Goal: Task Accomplishment & Management: Manage account settings

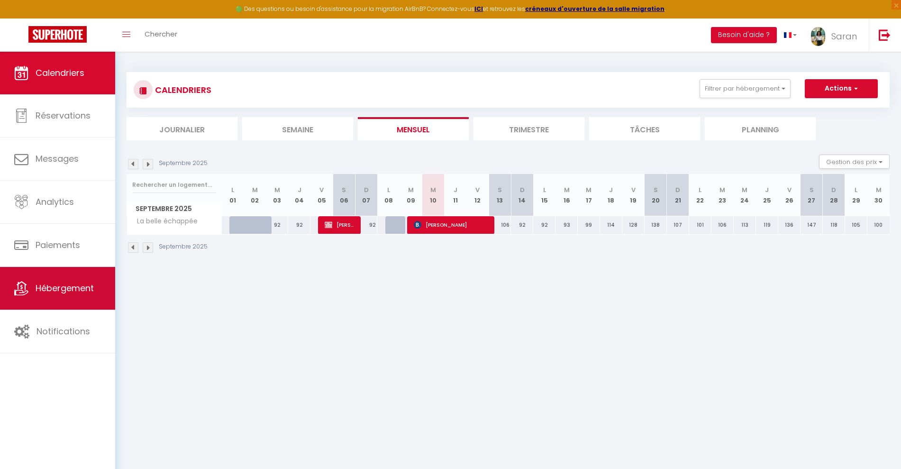
click at [73, 285] on span "Hébergement" at bounding box center [65, 288] width 58 height 12
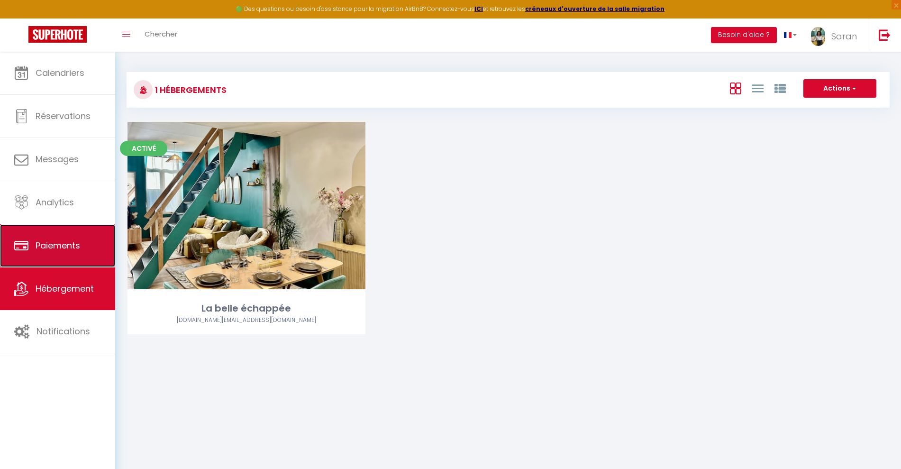
click at [59, 243] on span "Paiements" at bounding box center [58, 245] width 45 height 12
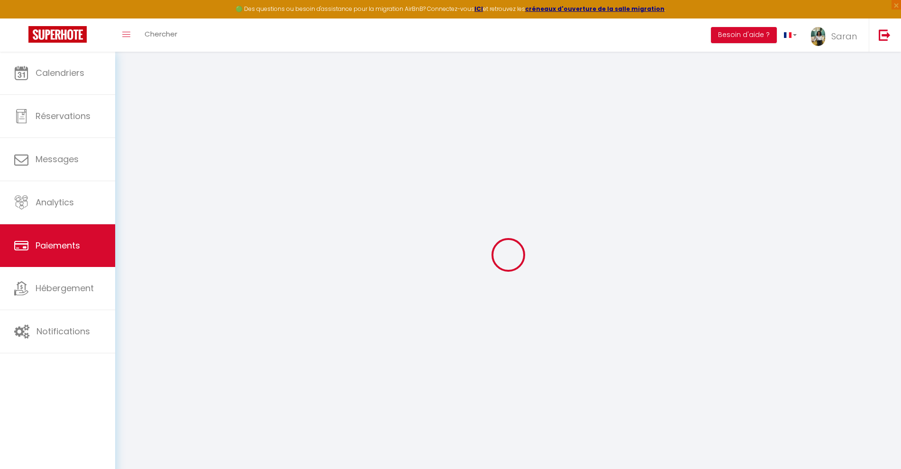
select select "2"
select select "0"
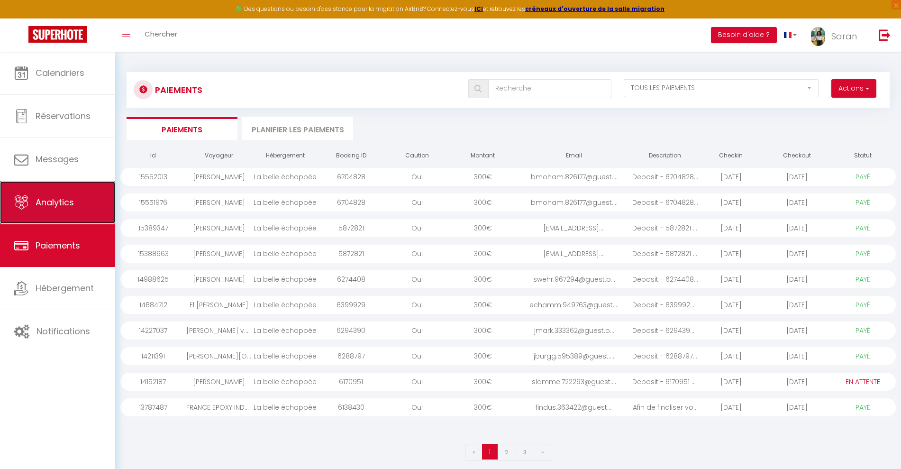
click at [53, 200] on span "Analytics" at bounding box center [55, 202] width 38 height 12
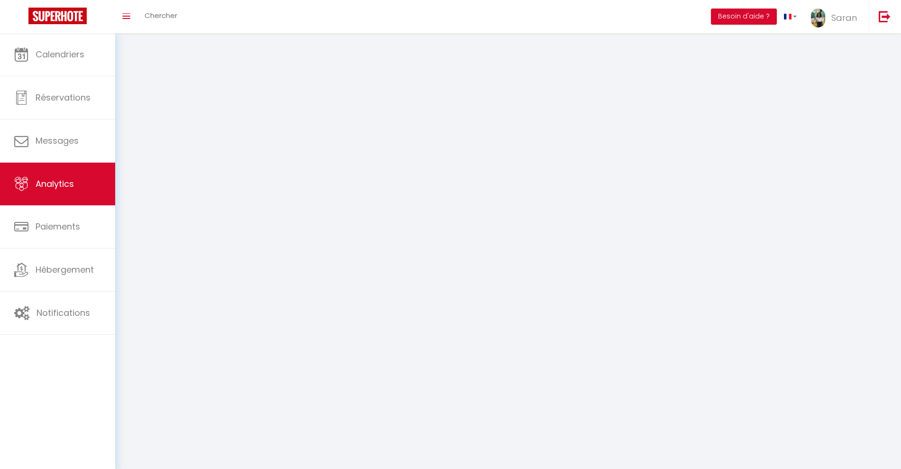
select select "2025"
select select "9"
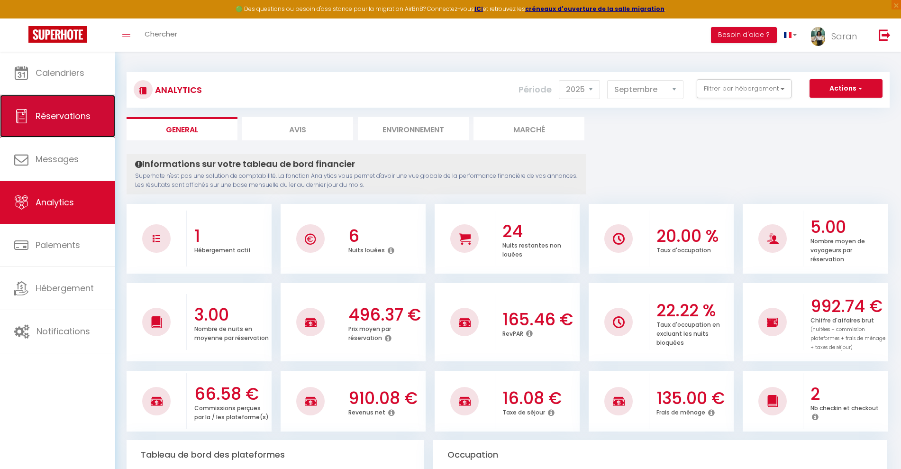
click at [51, 128] on link "Réservations" at bounding box center [57, 116] width 115 height 43
select select "not_cancelled"
select select
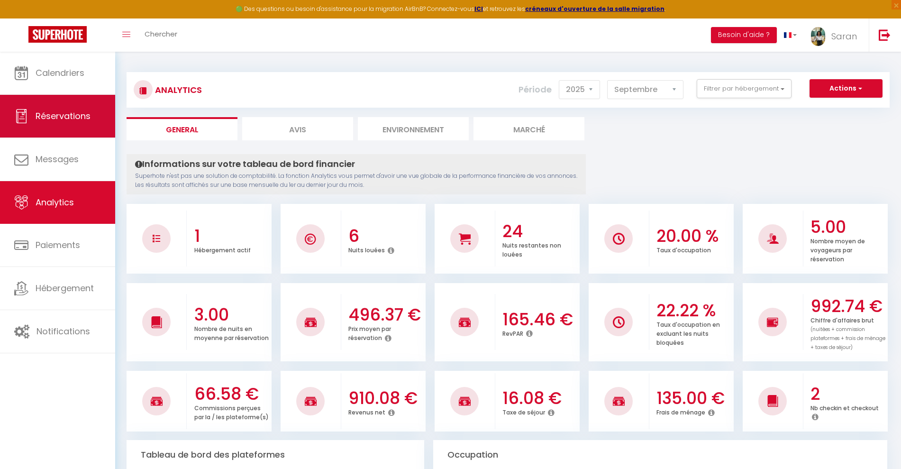
select select
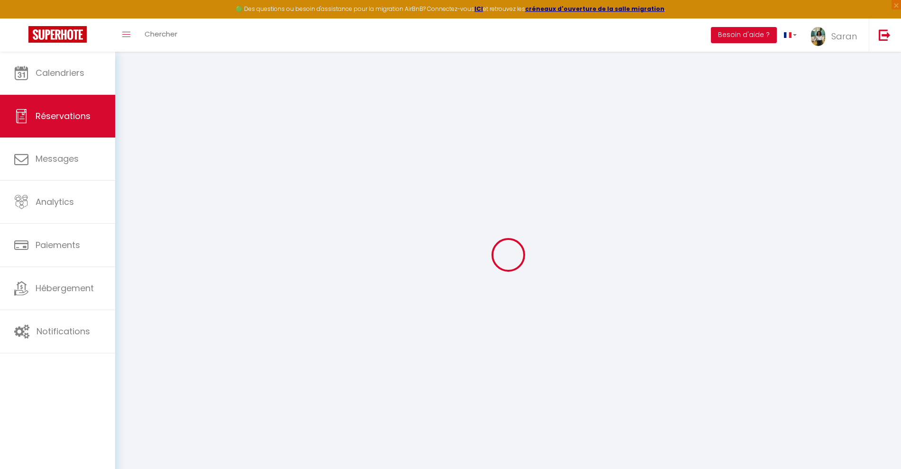
select select
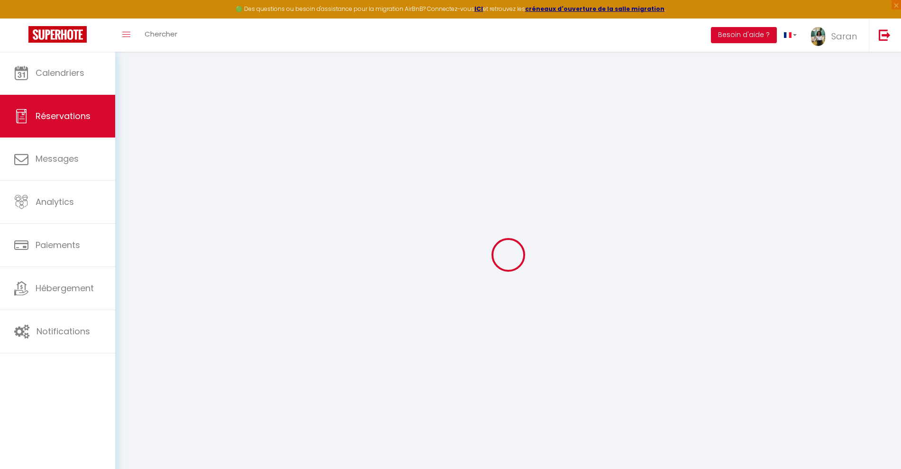
select select
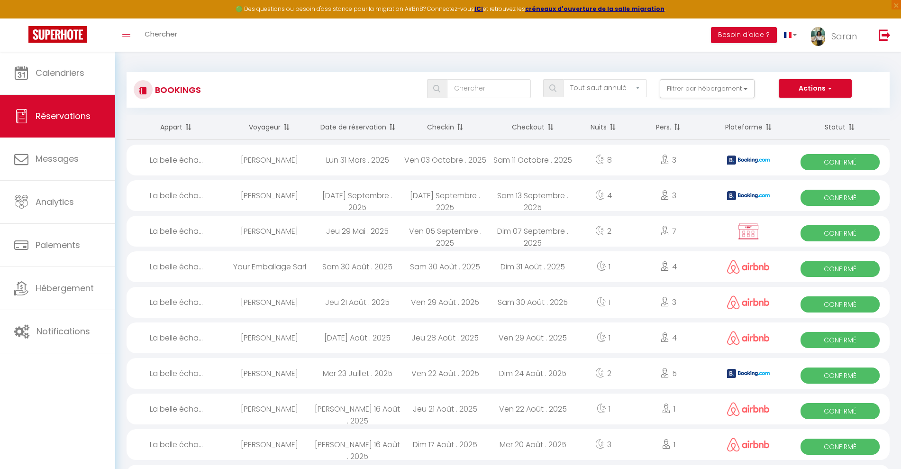
click at [246, 200] on div "[PERSON_NAME]" at bounding box center [270, 195] width 88 height 31
select select "OK"
select select "KO"
select select "0"
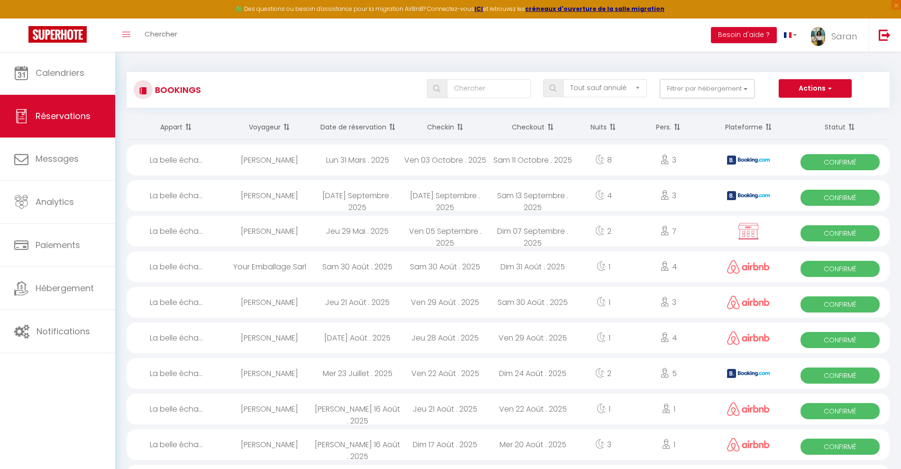
select select "1"
select select
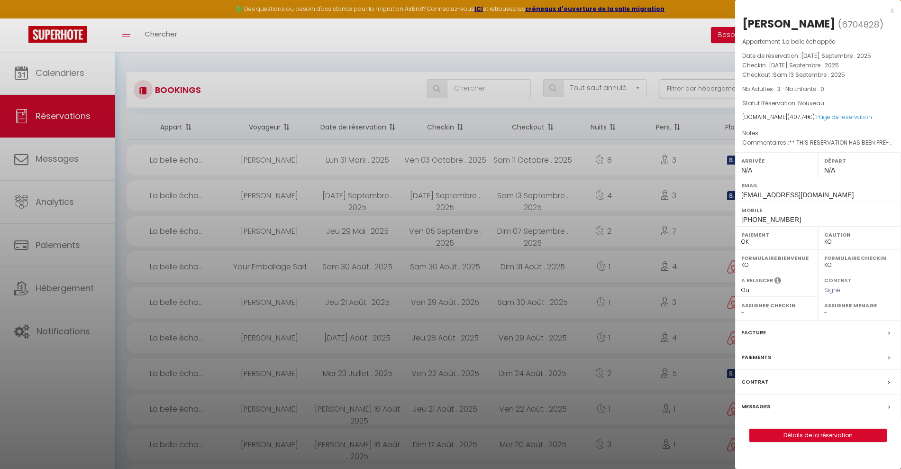
click at [246, 200] on div at bounding box center [450, 234] width 901 height 469
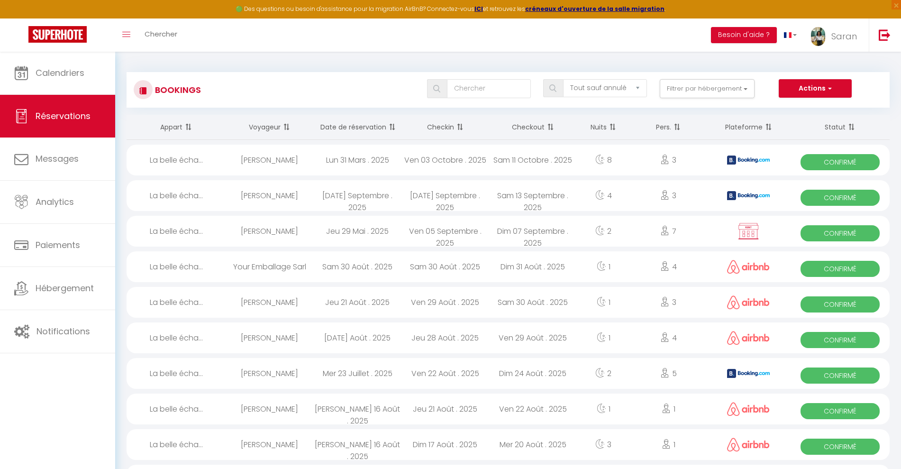
click at [379, 193] on div "[DATE] Septembre . 2025" at bounding box center [357, 195] width 88 height 31
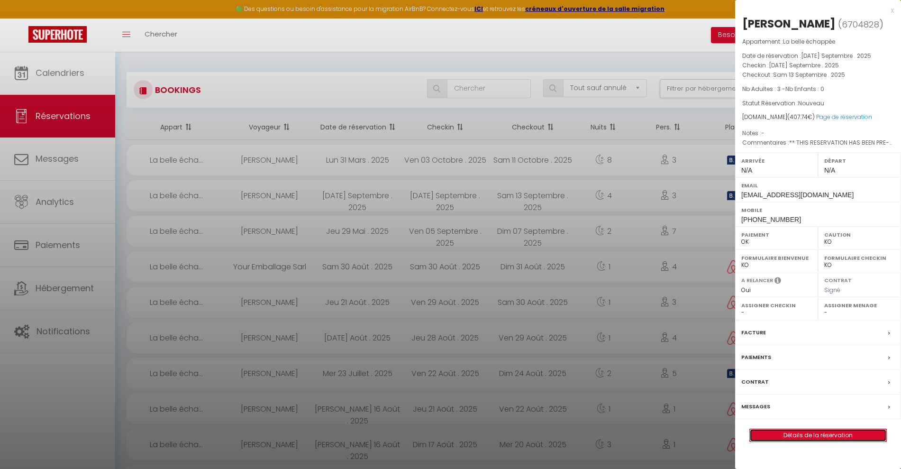
click at [807, 441] on link "Détails de la réservation" at bounding box center [818, 435] width 137 height 12
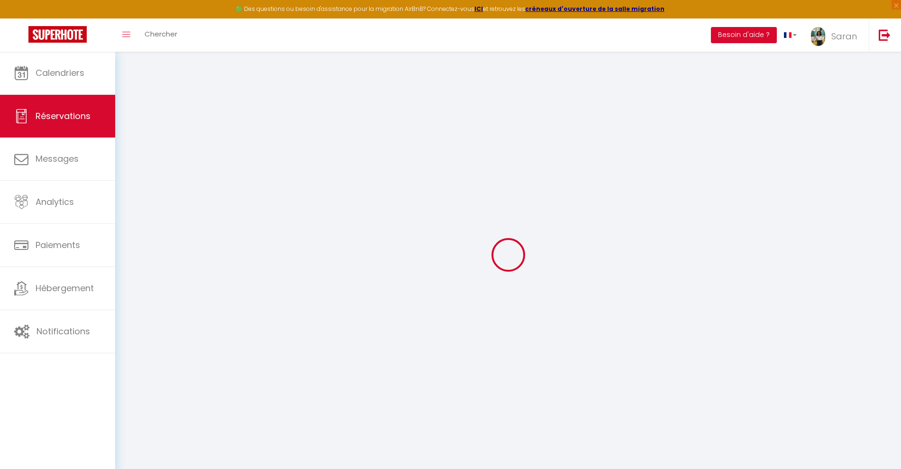
type input "Batouche"
type input "[PERSON_NAME]"
type input "[EMAIL_ADDRESS][DOMAIN_NAME]"
type input "[PHONE_NUMBER]"
type input "[STREET_ADDRESS][PERSON_NAME]"
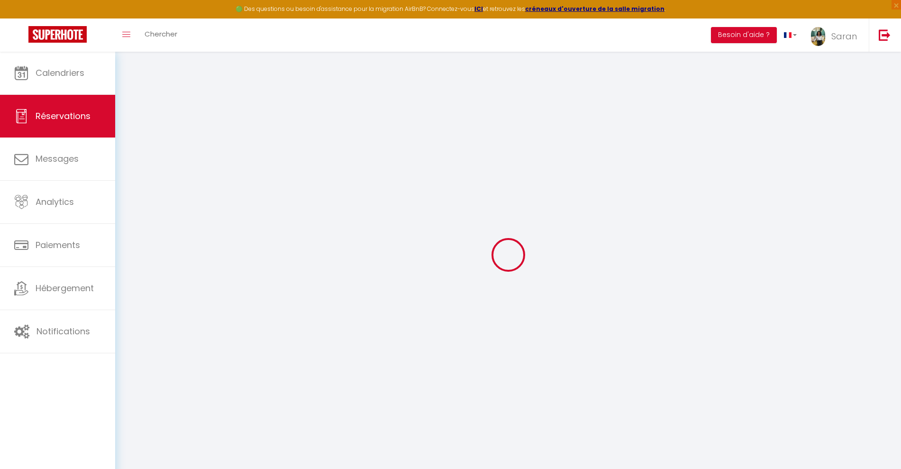
type input "Pontault-combault"
select select "FR"
type input "66.58"
type input "5.71"
select select "62987"
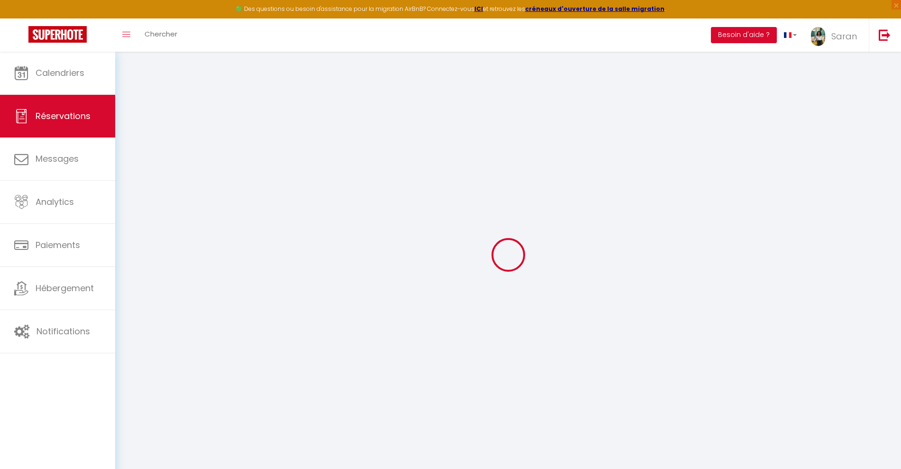
select select "1"
select select
type input "3"
select select "12"
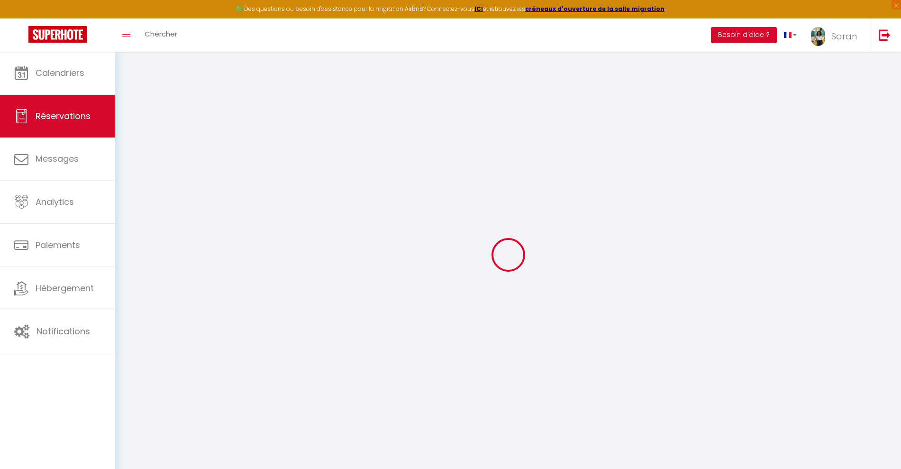
select select "14"
type input "321.66"
checkbox input "false"
type input "0"
select select "2"
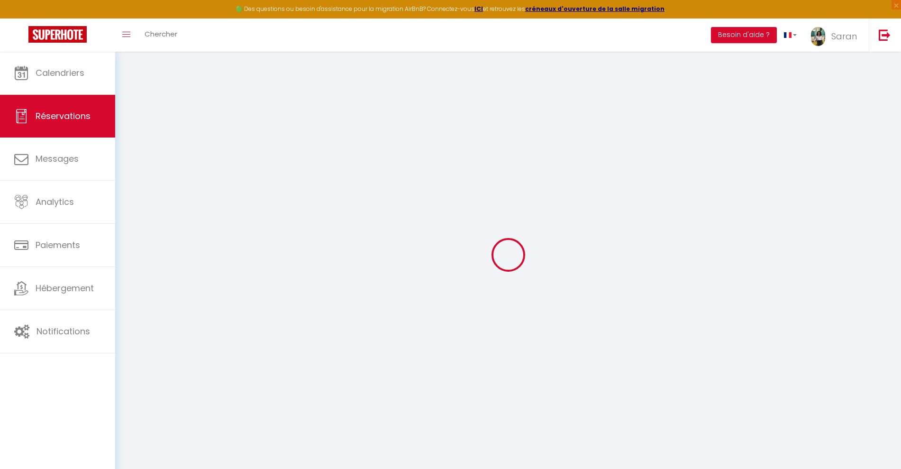
type input "0"
select select
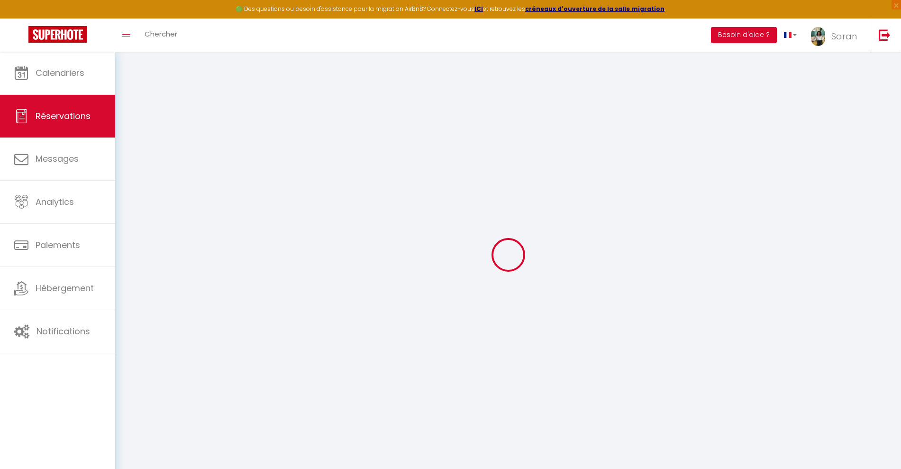
checkbox input "false"
select select
checkbox input "false"
select select
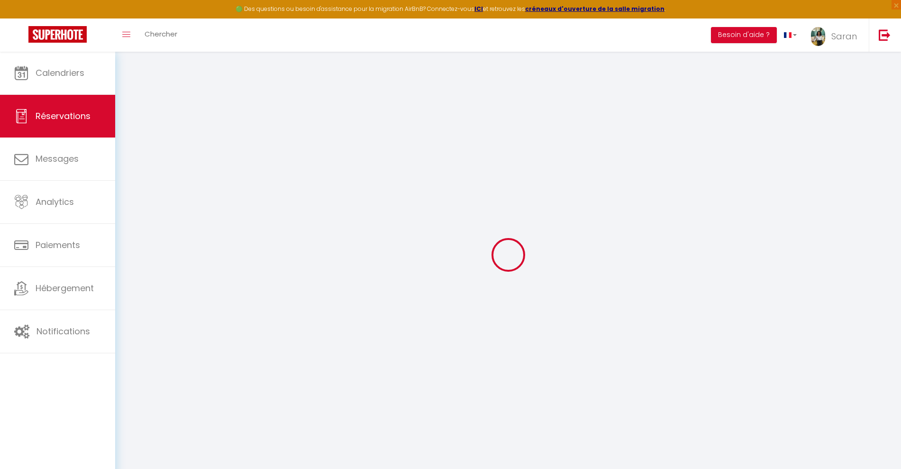
select select
checkbox input "false"
select select
checkbox input "false"
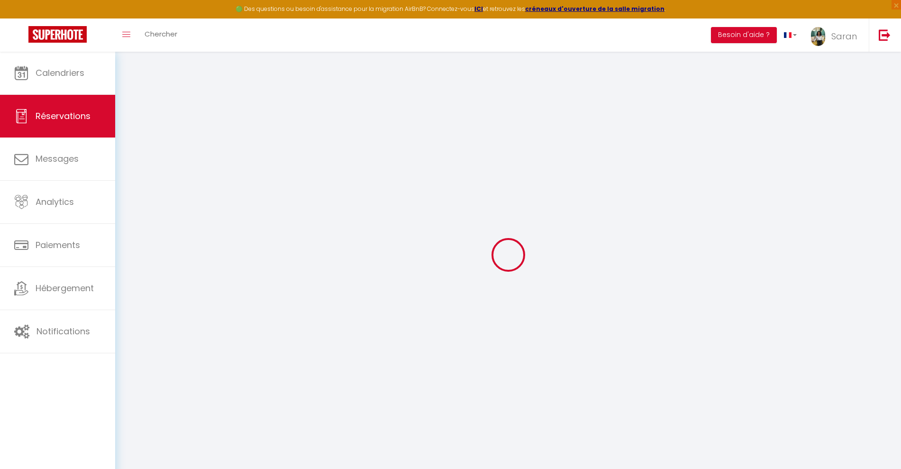
type textarea "** THIS RESERVATION HAS BEEN PRE-PAID ** BOOKING NOTE : Payment charge is EUR 5…"
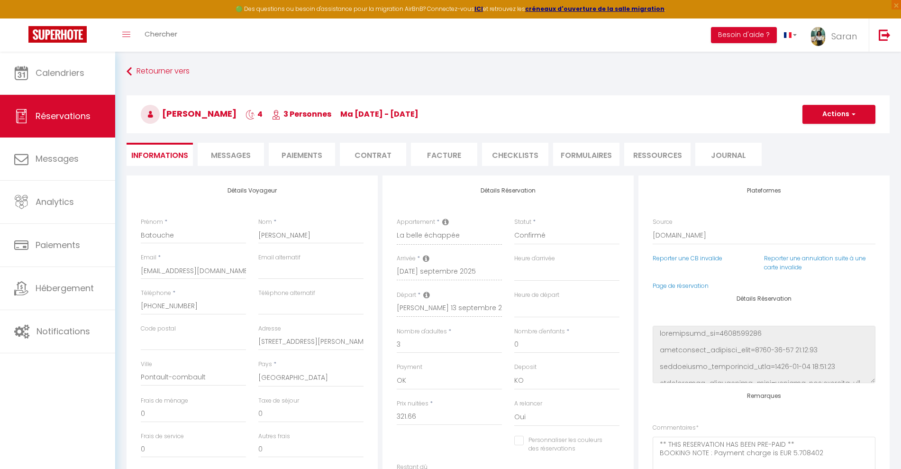
type input "70"
type input "16.08"
select select
checkbox input "false"
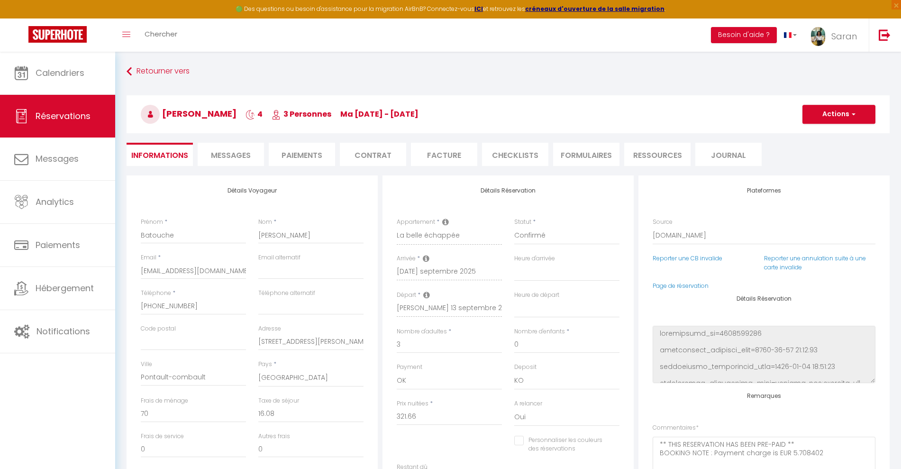
select select
